Goal: Information Seeking & Learning: Learn about a topic

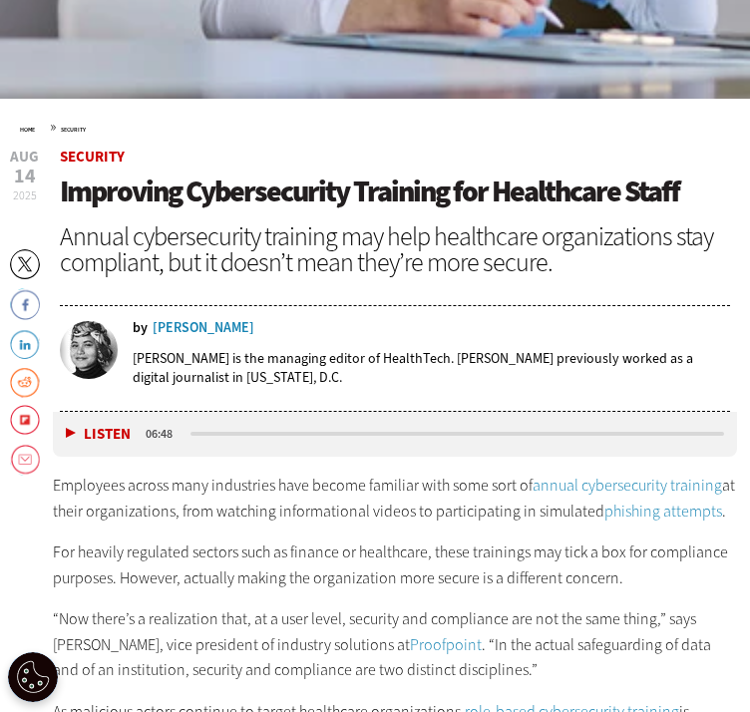
scroll to position [741, 0]
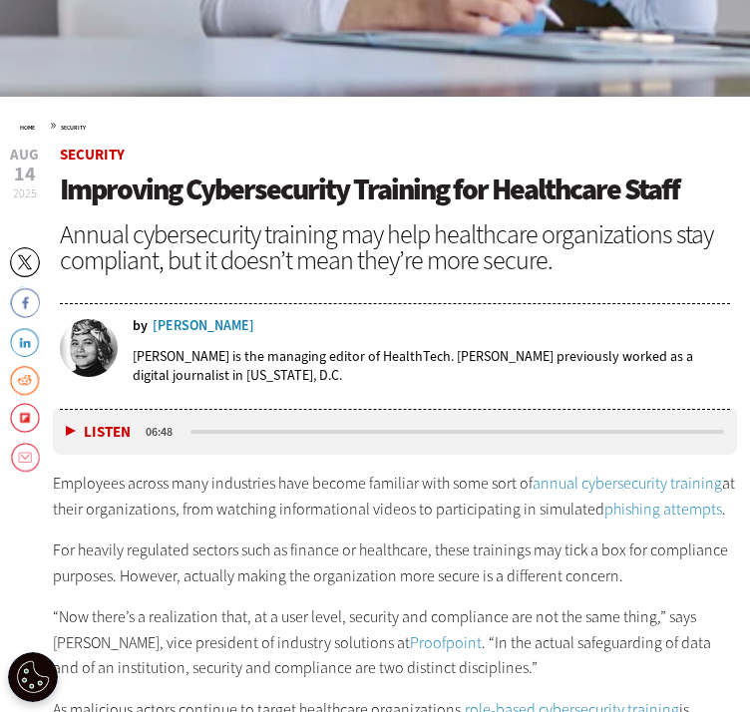
click at [372, 132] on div "Home » Security" at bounding box center [375, 125] width 710 height 16
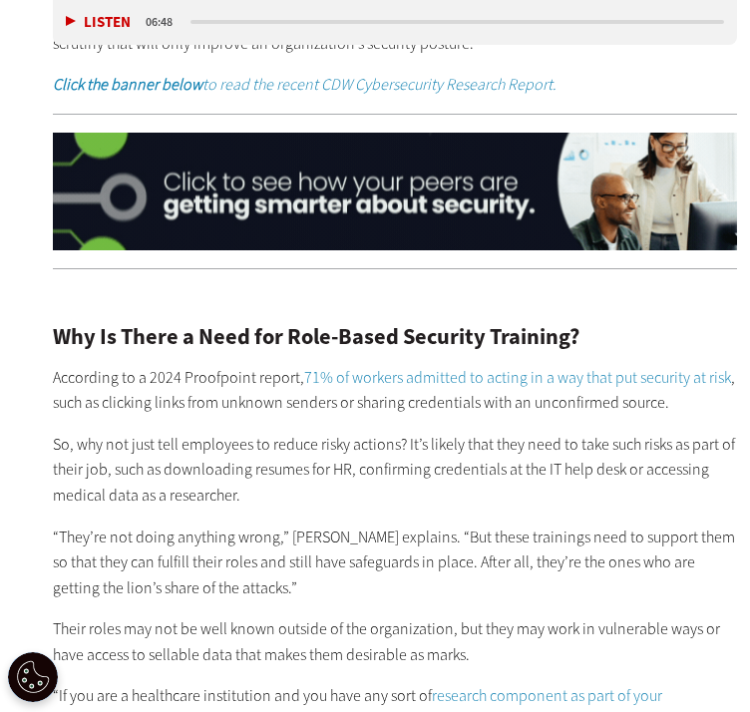
scroll to position [1484, 0]
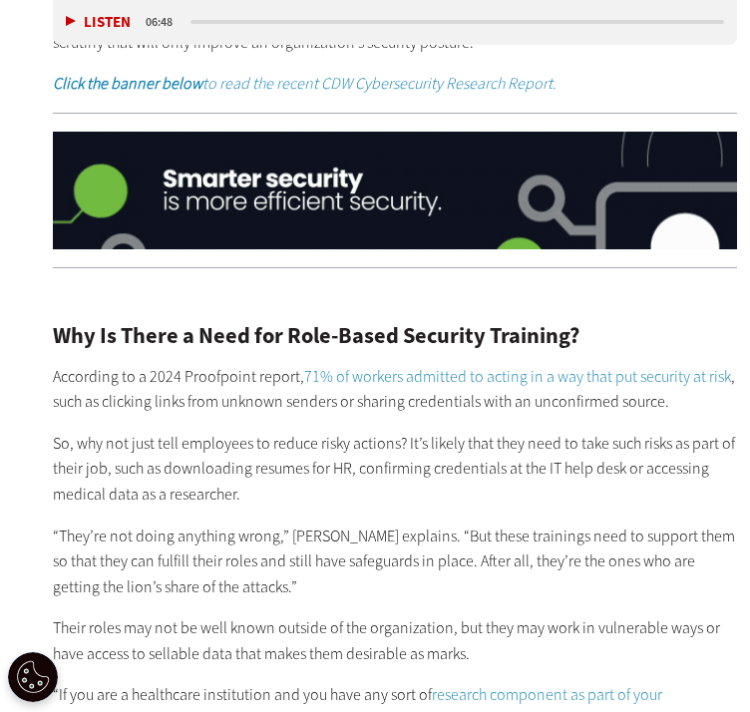
click at [102, 392] on p "According to a 2024 Proofpoint report, 71% of workers admitted to acting in a w…" at bounding box center [394, 389] width 683 height 51
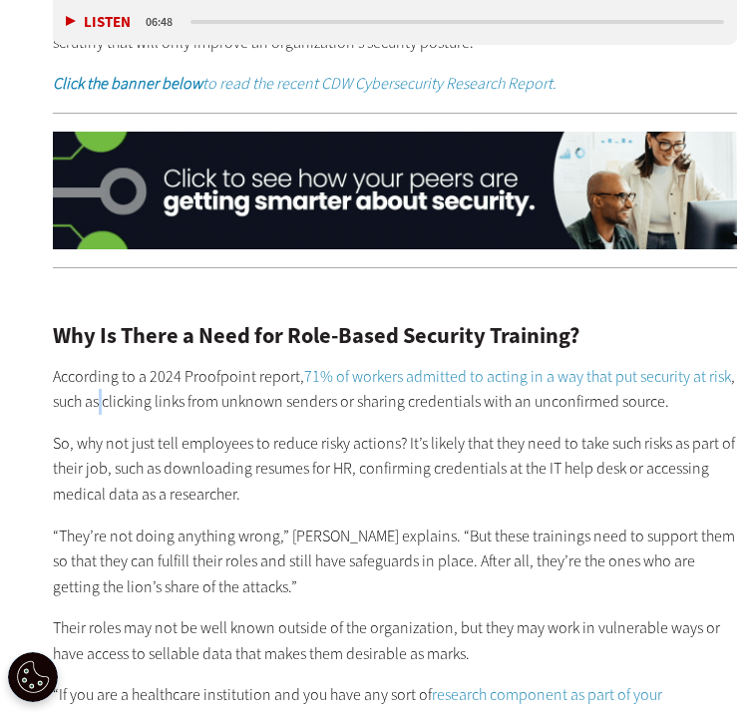
click at [102, 392] on p "According to a 2024 Proofpoint report, 71% of workers admitted to acting in a w…" at bounding box center [394, 389] width 683 height 51
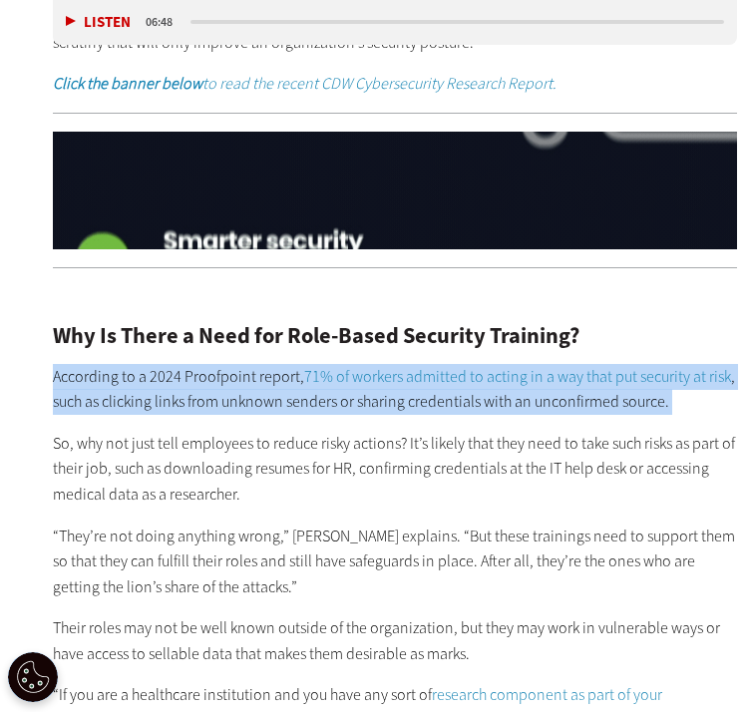
click at [102, 392] on p "According to a 2024 Proofpoint report, 71% of workers admitted to acting in a w…" at bounding box center [394, 389] width 683 height 51
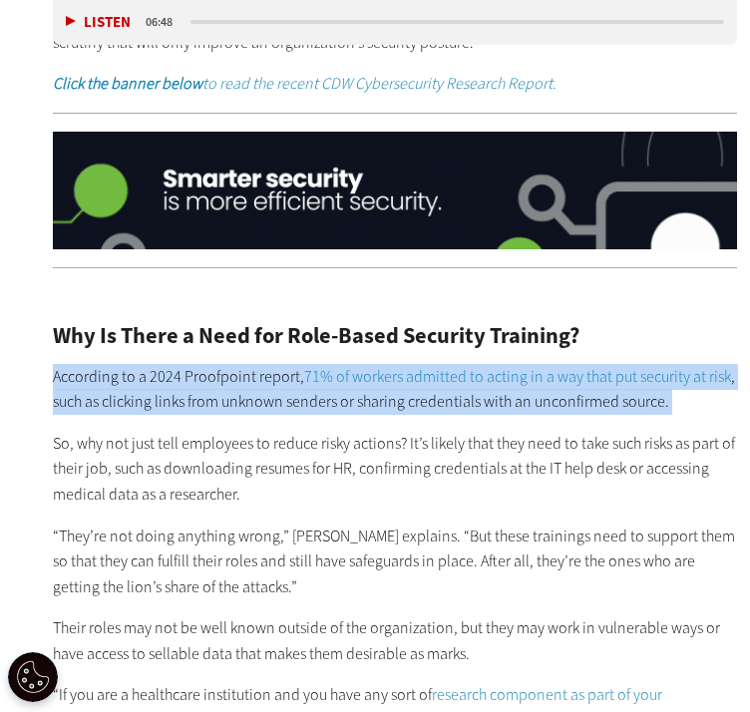
copy div "According to a 2024 Proofpoint report, 71% of workers admitted to acting in a w…"
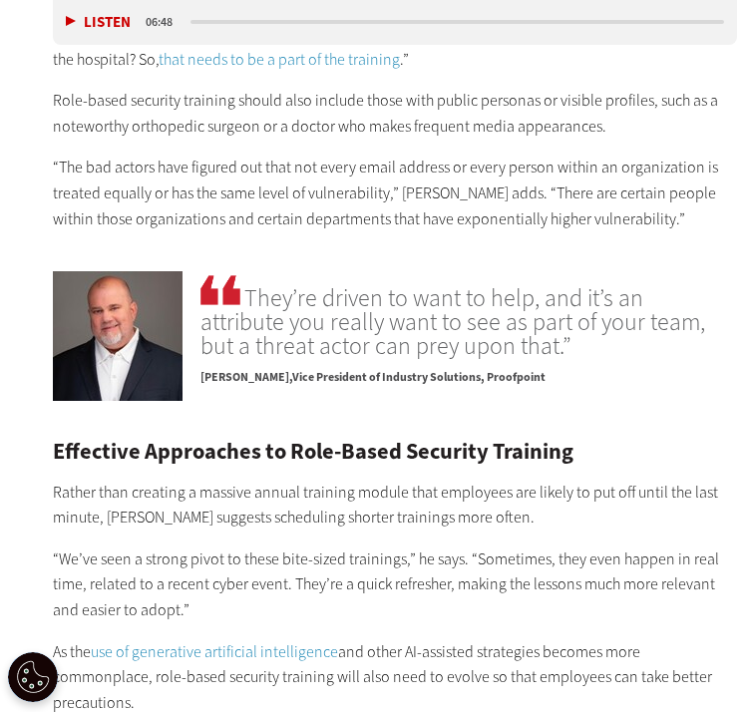
scroll to position [2669, 0]
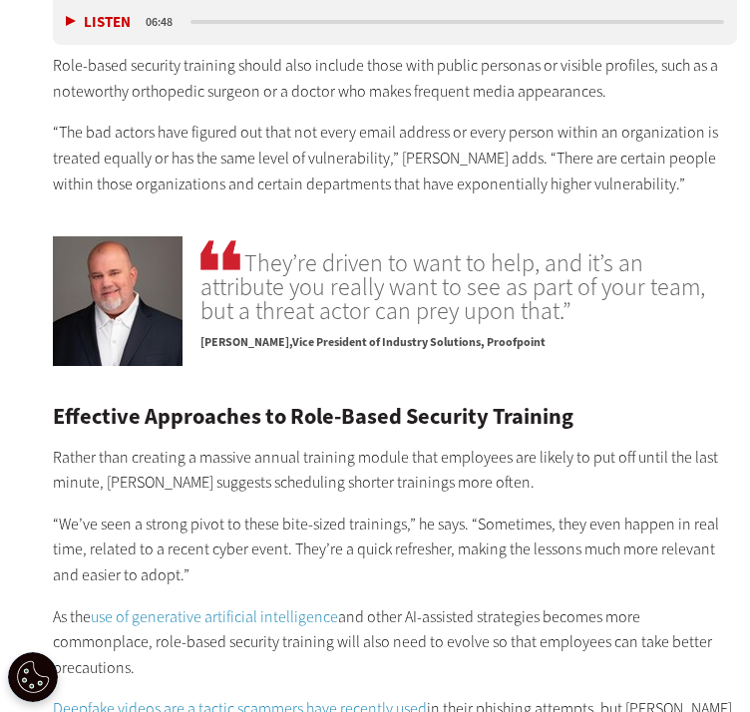
click at [486, 323] on p "[PERSON_NAME] Vice President of Industry Solutions, Proofpoint" at bounding box center [461, 337] width 522 height 29
copy p "Proofpoint"
click at [269, 323] on p "[PERSON_NAME] Vice President of Industry Solutions, Proofpoint" at bounding box center [461, 337] width 522 height 29
drag, startPoint x: 269, startPoint y: 321, endPoint x: 409, endPoint y: 313, distance: 139.8
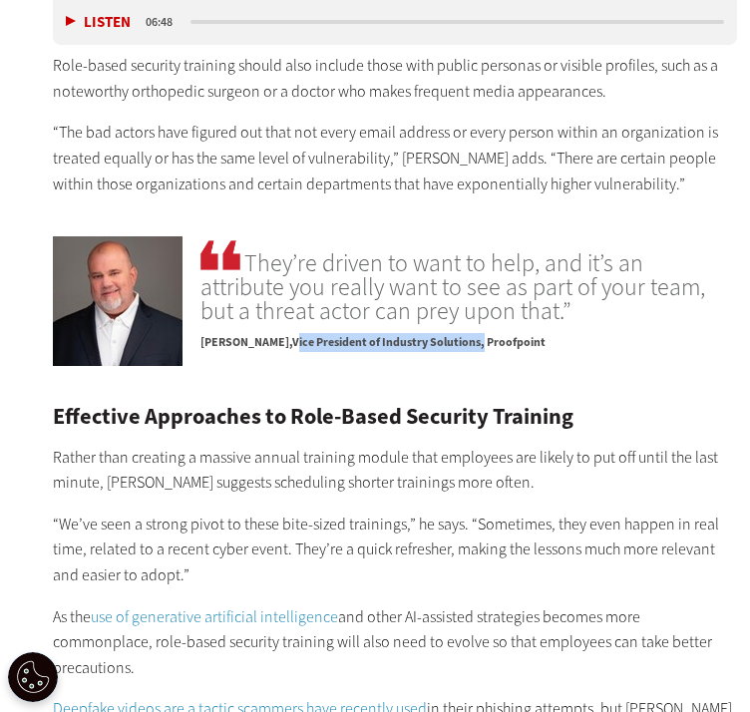
click at [409, 323] on p "[PERSON_NAME] Vice President of Industry Solutions, Proofpoint" at bounding box center [461, 337] width 522 height 29
copy p "Vice President of Industry Solutions"
click at [209, 334] on span "[PERSON_NAME]" at bounding box center [246, 342] width 92 height 16
drag, startPoint x: 209, startPoint y: 311, endPoint x: 234, endPoint y: 312, distance: 24.9
click at [234, 334] on span "[PERSON_NAME]" at bounding box center [246, 342] width 92 height 16
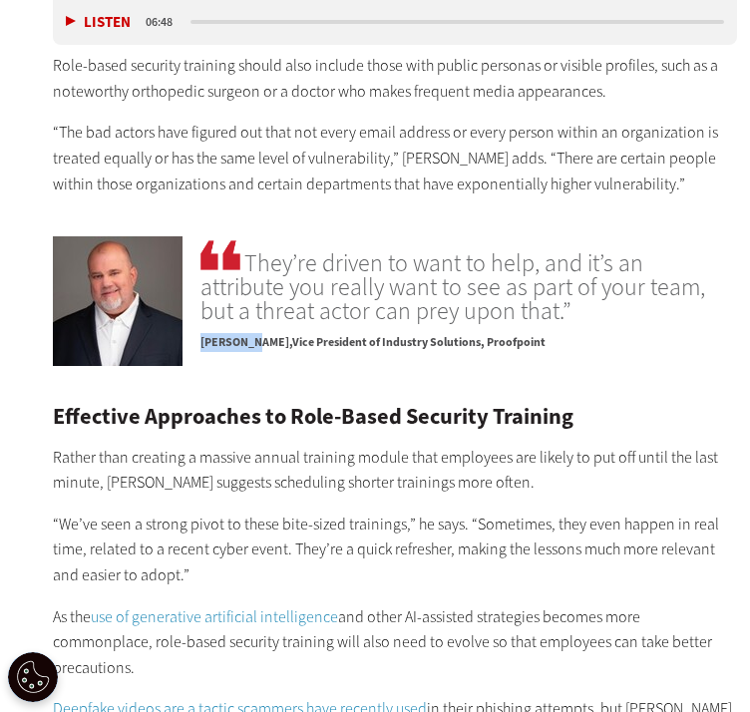
copy span "[PERSON_NAME]"
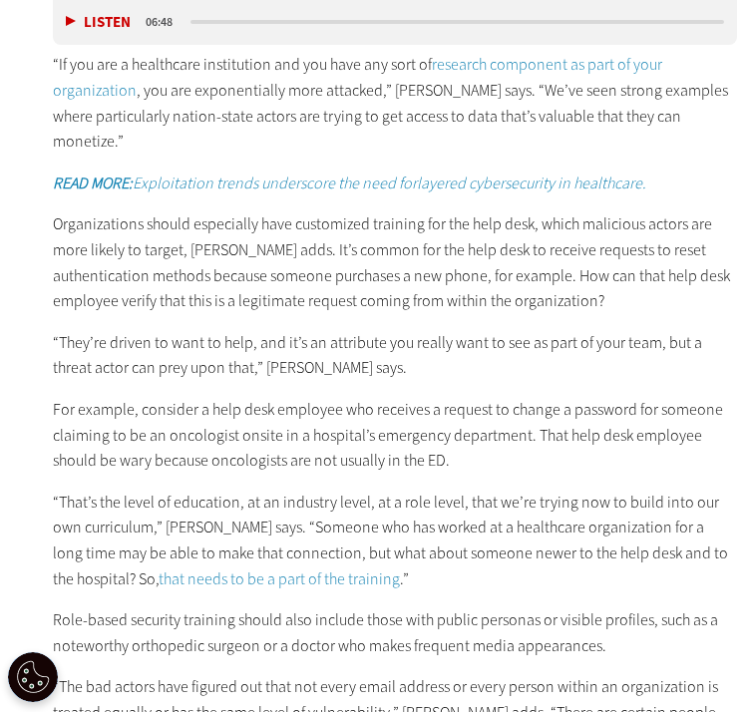
scroll to position [2113, 0]
click at [34, 65] on article "[DATE] Twitter Facebook LinkedIn Reddit Flipboard Email Security Improving Cybe…" at bounding box center [375, 675] width 710 height 3801
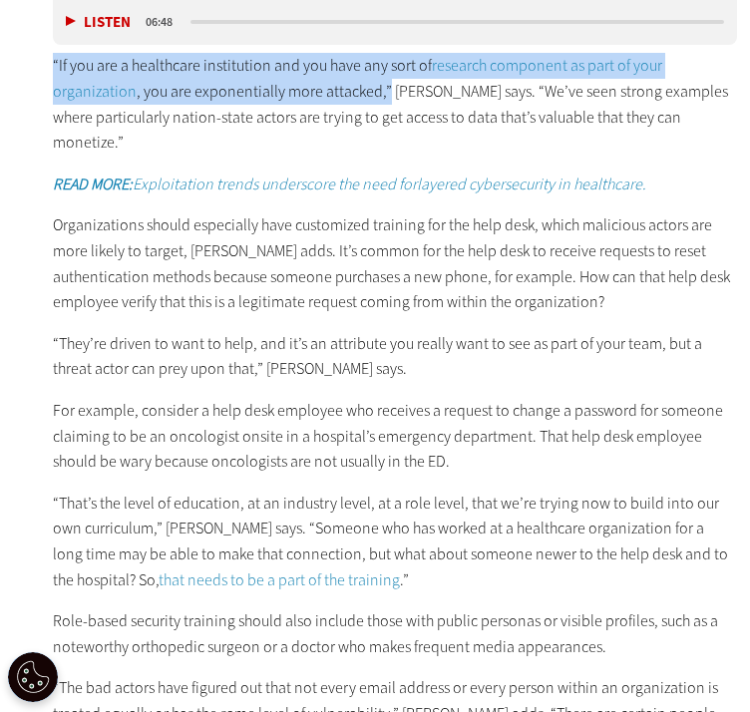
copy p "“If you are a healthcare institution and you have any sort of research componen…"
drag, startPoint x: 34, startPoint y: 65, endPoint x: 377, endPoint y: 100, distance: 344.7
click at [377, 100] on article "[DATE] Twitter Facebook LinkedIn Reddit Flipboard Email Security Improving Cybe…" at bounding box center [375, 675] width 710 height 3801
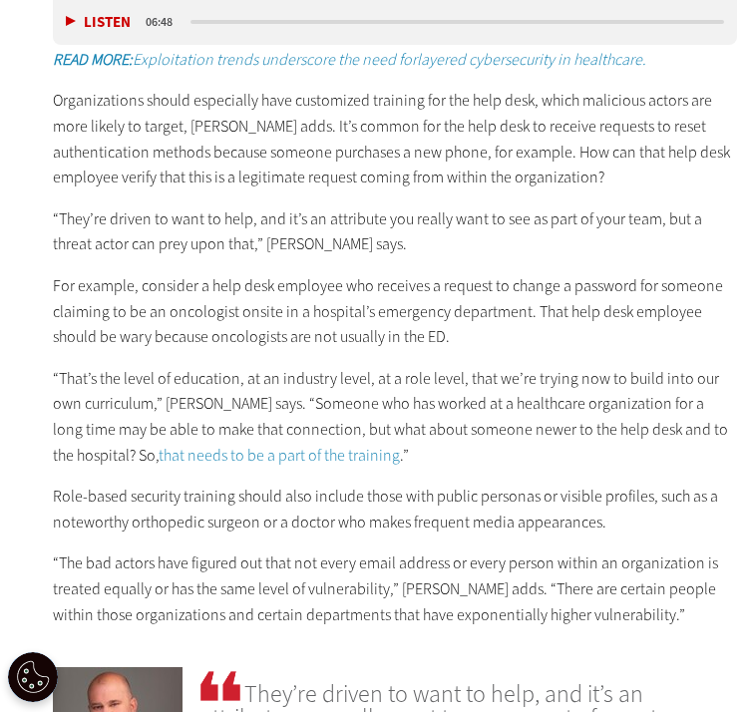
scroll to position [2239, 0]
